Goal: Navigation & Orientation: Find specific page/section

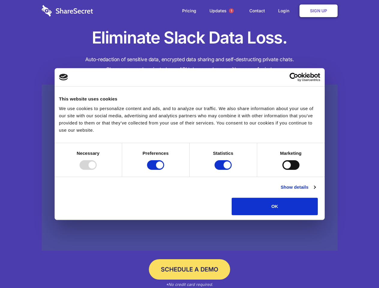
click at [97, 170] on div at bounding box center [88, 165] width 17 height 10
click at [164, 170] on input "Preferences" at bounding box center [155, 165] width 17 height 10
checkbox input "false"
click at [224, 170] on input "Statistics" at bounding box center [223, 165] width 17 height 10
checkbox input "false"
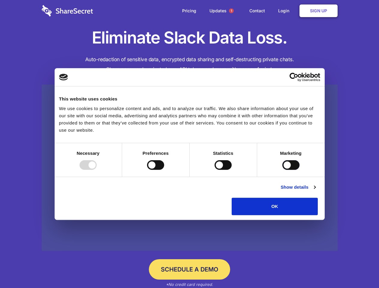
click at [283, 170] on input "Marketing" at bounding box center [291, 165] width 17 height 10
checkbox input "true"
click at [316, 191] on link "Show details" at bounding box center [298, 187] width 35 height 7
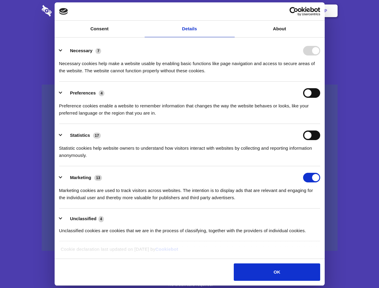
click at [323, 218] on ul "Necessary 7 Necessary cookies help make a website usable by enabling basic func…" at bounding box center [189, 140] width 267 height 203
click at [231, 11] on span "1" at bounding box center [231, 10] width 5 height 5
